Goal: Navigation & Orientation: Find specific page/section

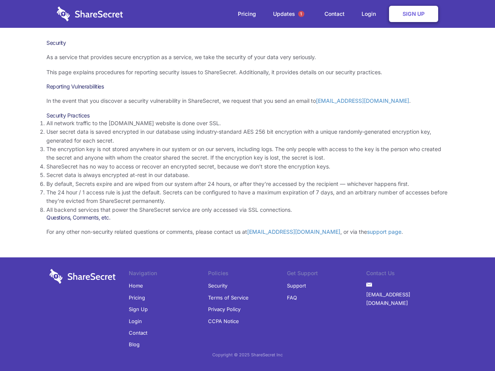
click at [248, 186] on li "By default, Secrets expire and are wiped from our system after 24 hours, or aft…" at bounding box center [247, 184] width 402 height 9
click at [301, 14] on span "1" at bounding box center [301, 14] width 6 height 6
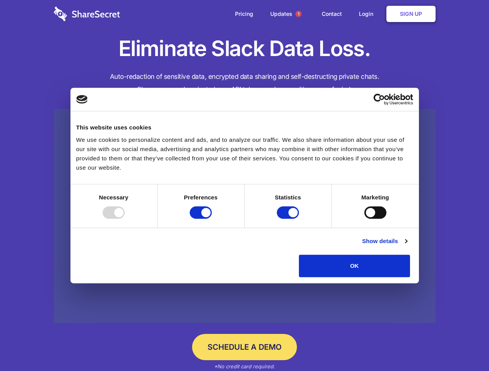
click at [125, 219] on div at bounding box center [114, 213] width 22 height 12
click at [212, 219] on input "Preferences" at bounding box center [201, 213] width 22 height 12
checkbox input "false"
click at [289, 219] on input "Statistics" at bounding box center [288, 213] width 22 height 12
checkbox input "false"
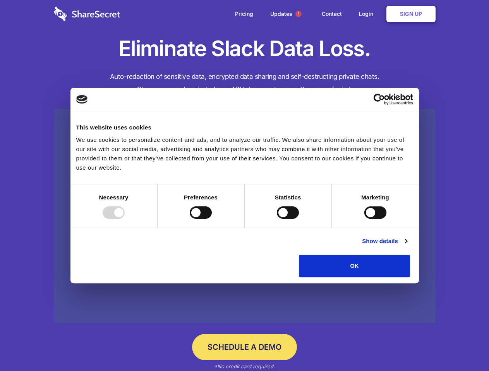
click at [364, 219] on input "Marketing" at bounding box center [375, 213] width 22 height 12
checkbox input "true"
click at [407, 246] on link "Show details" at bounding box center [384, 241] width 45 height 9
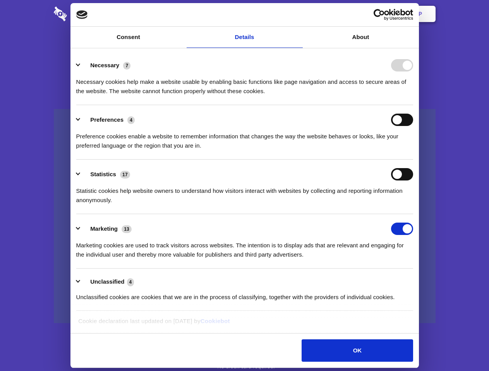
click at [416, 280] on ul "Necessary 7 Necessary cookies help make a website usable by enabling basic func…" at bounding box center [244, 181] width 344 height 261
click at [298, 14] on span "1" at bounding box center [298, 14] width 6 height 6
